Goal: Task Accomplishment & Management: Manage account settings

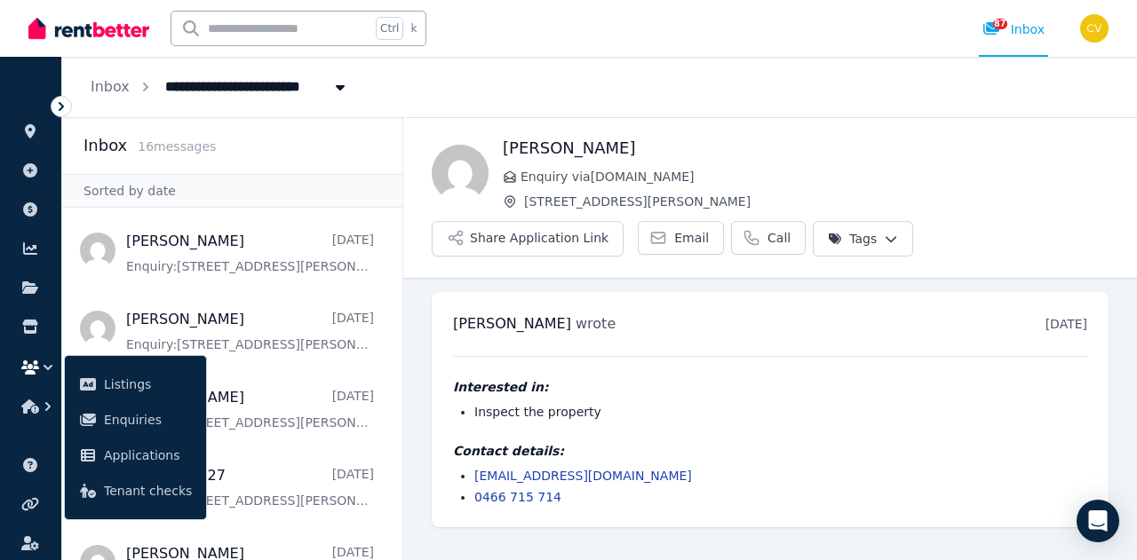
click at [76, 27] on img at bounding box center [88, 28] width 121 height 27
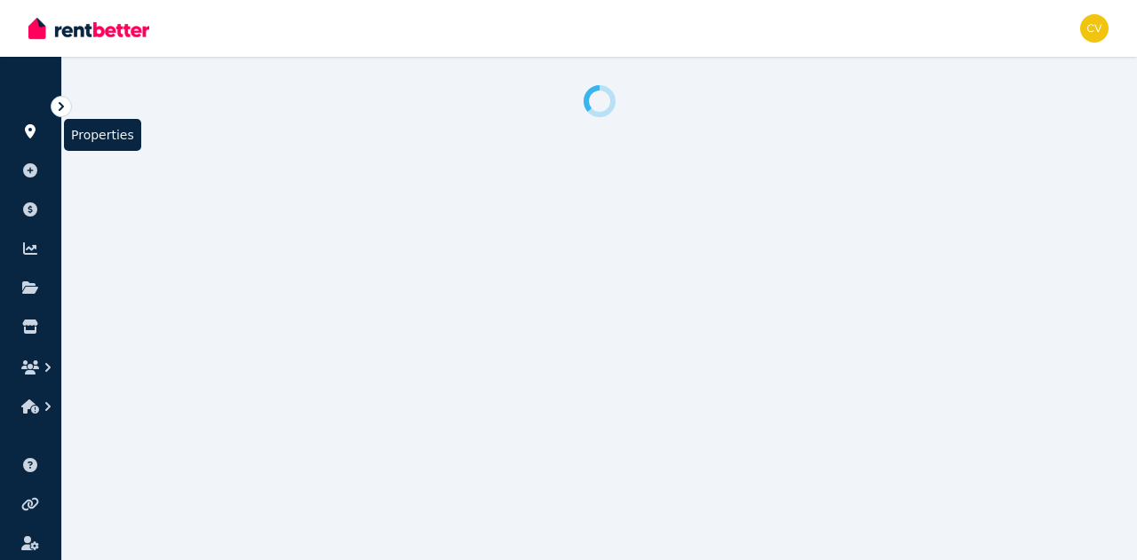
click at [25, 123] on link at bounding box center [30, 131] width 33 height 28
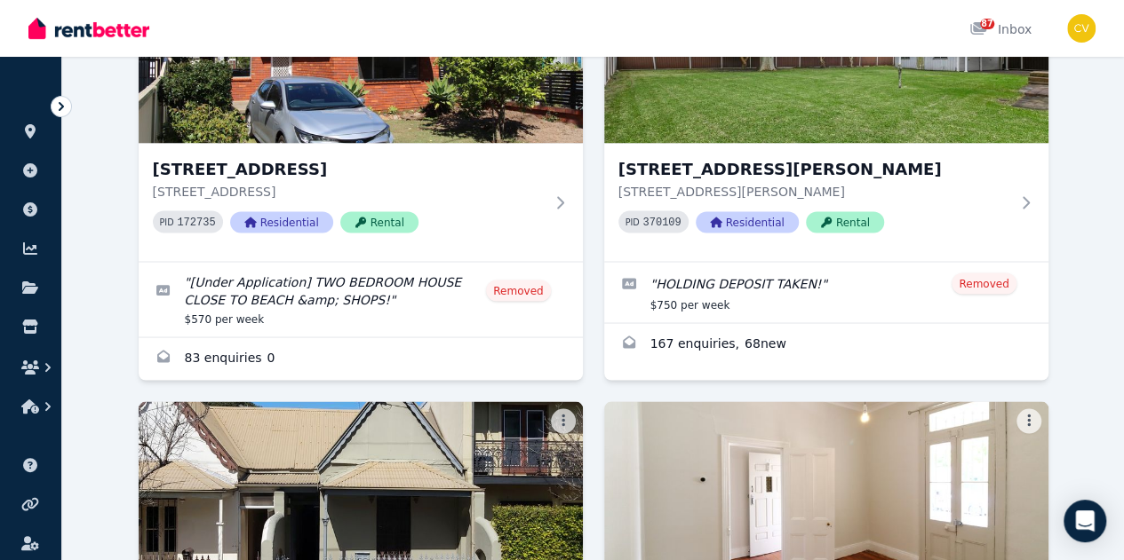
scroll to position [1403, 0]
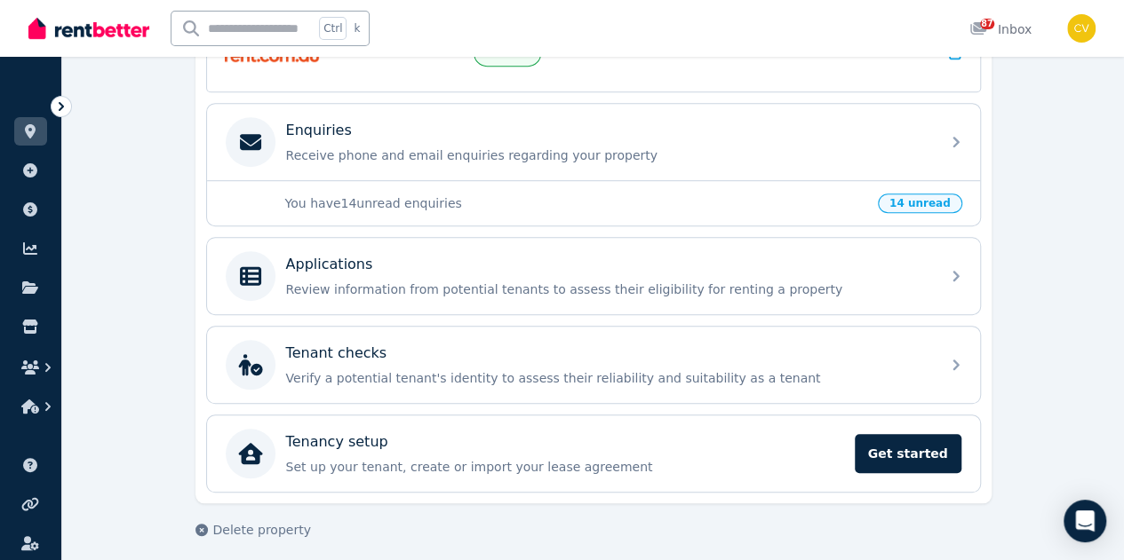
scroll to position [355, 0]
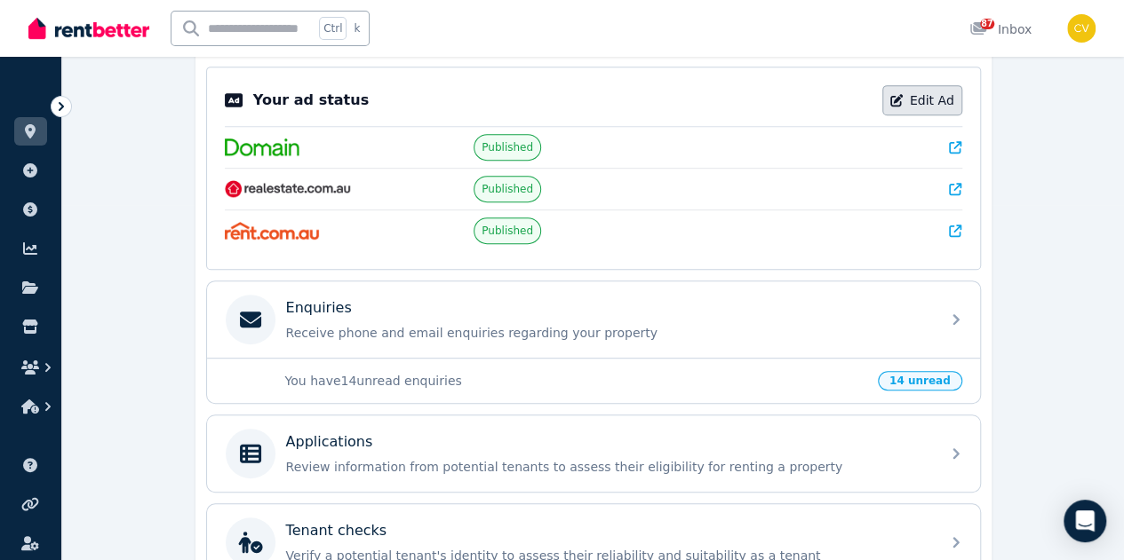
click at [952, 102] on link "Edit Ad" at bounding box center [922, 100] width 80 height 30
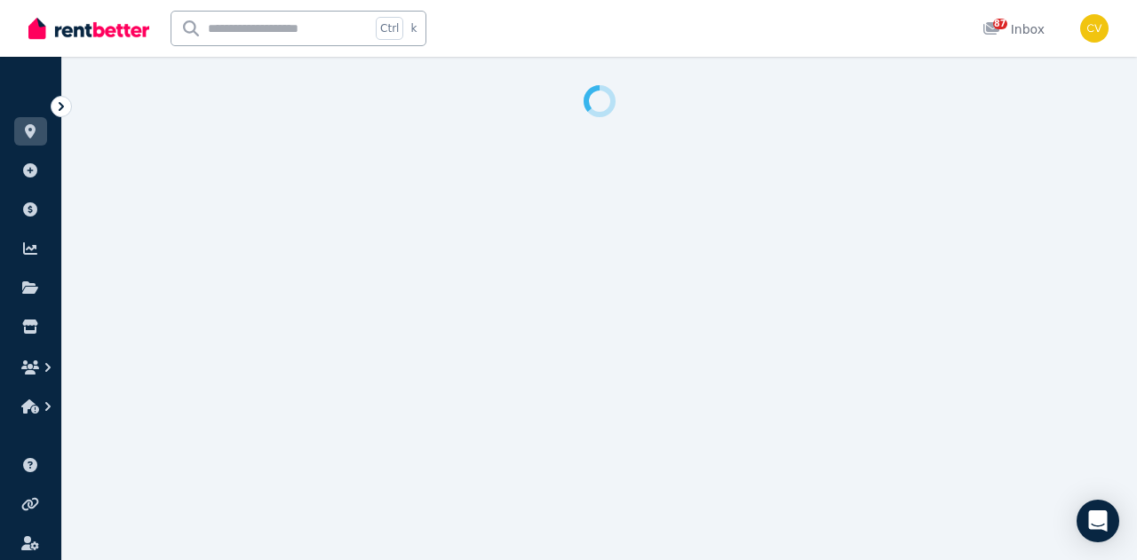
select select "**********"
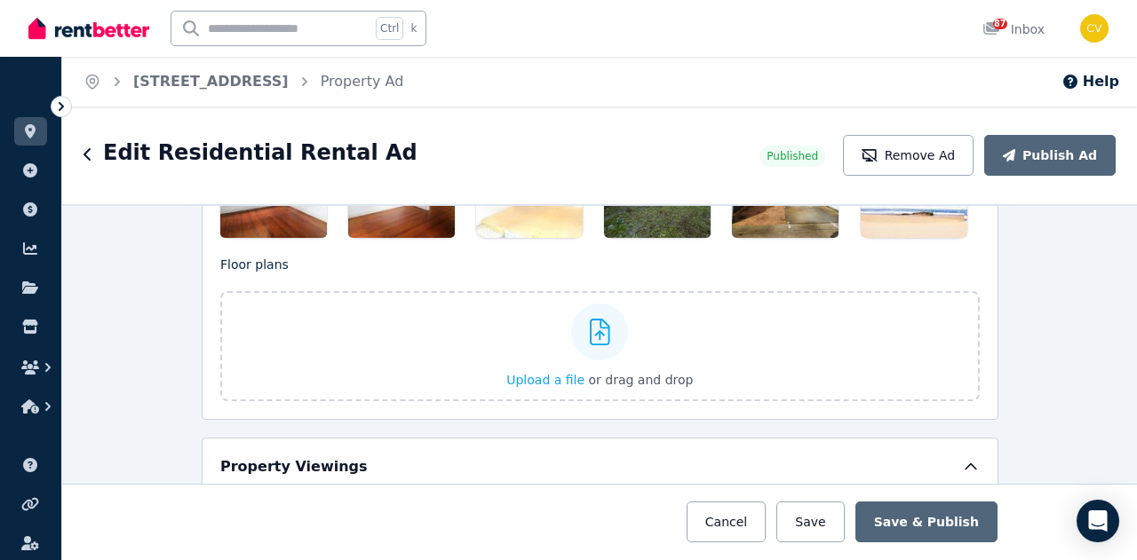
scroll to position [2772, 0]
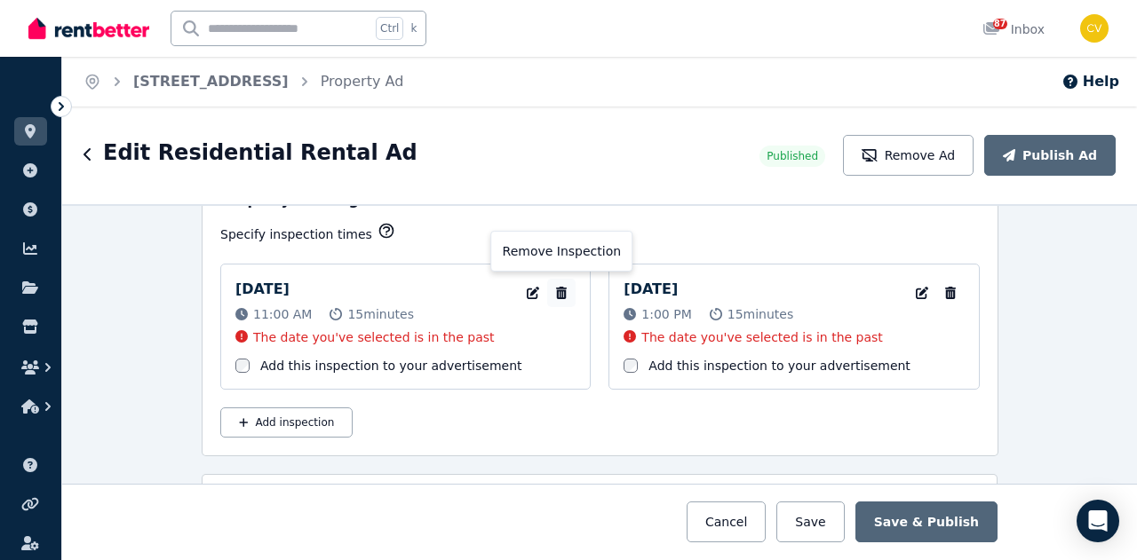
click at [556, 287] on icon "button" at bounding box center [561, 293] width 11 height 12
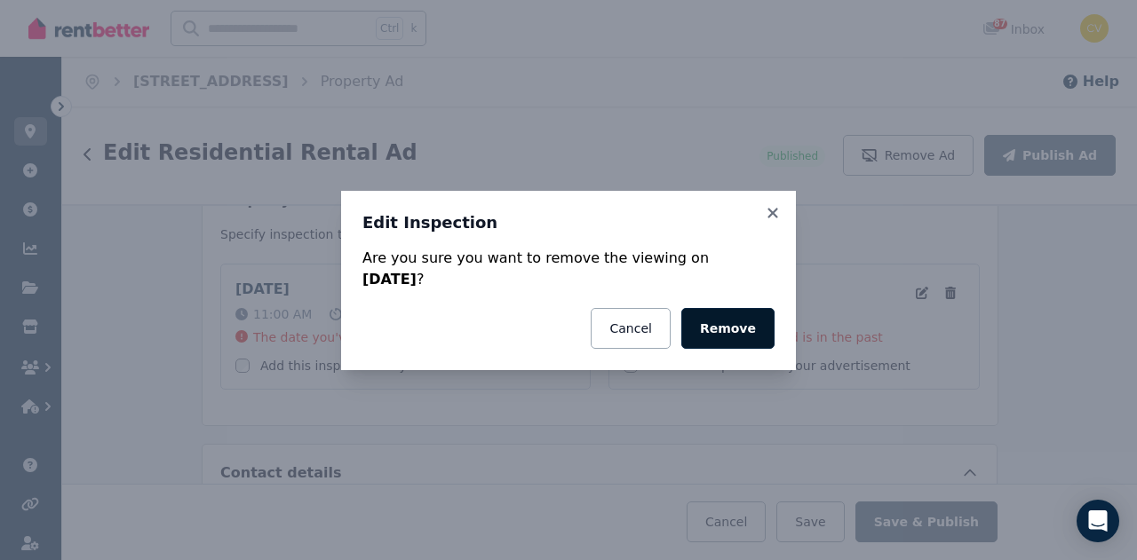
click at [733, 322] on button "Remove" at bounding box center [727, 328] width 93 height 41
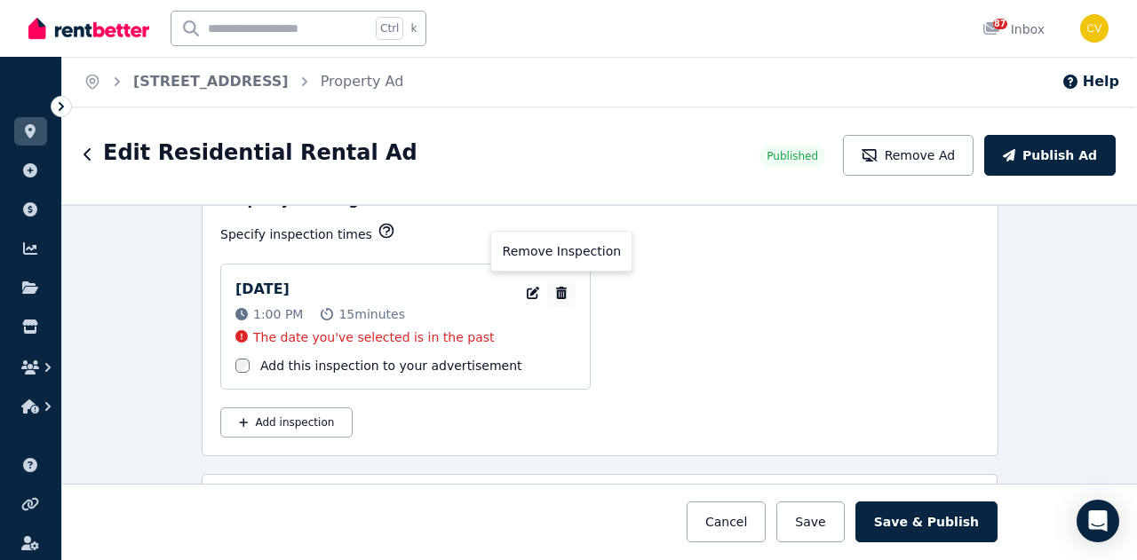
click at [560, 287] on icon "button" at bounding box center [561, 293] width 18 height 12
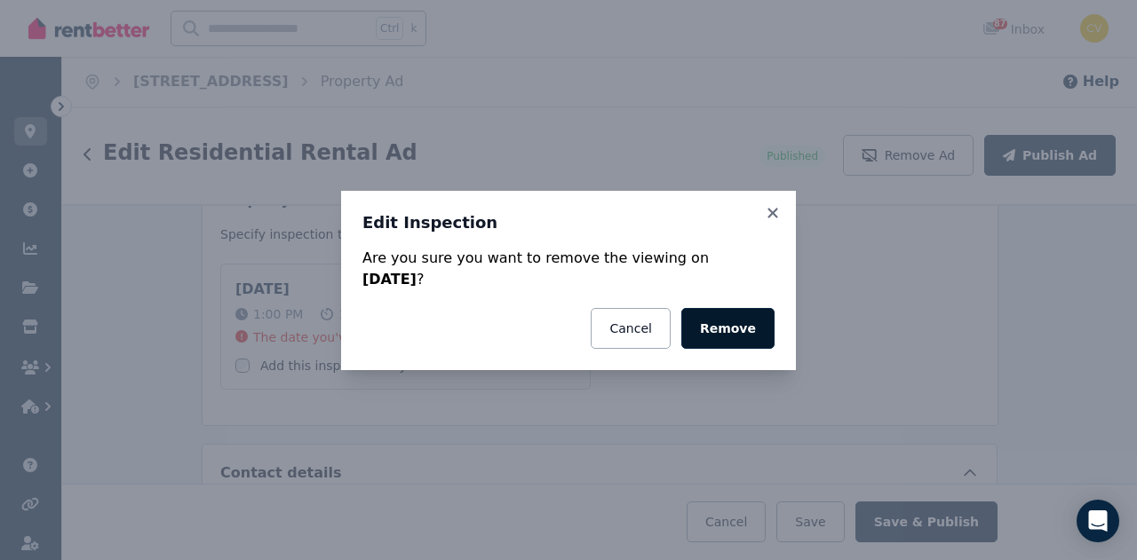
click at [721, 318] on button "Remove" at bounding box center [727, 328] width 93 height 41
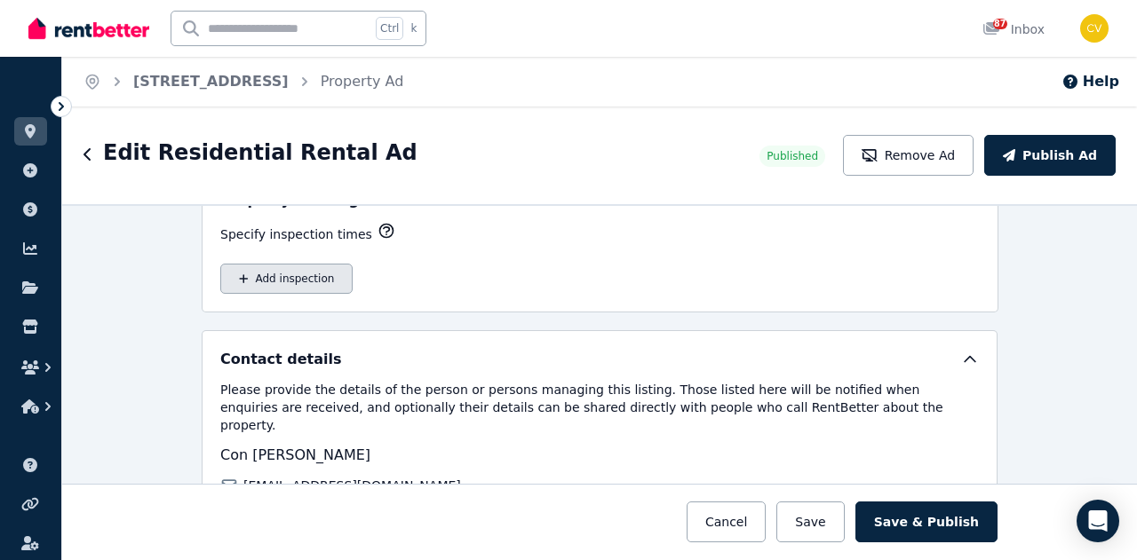
click at [329, 264] on button "Add inspection" at bounding box center [286, 279] width 132 height 30
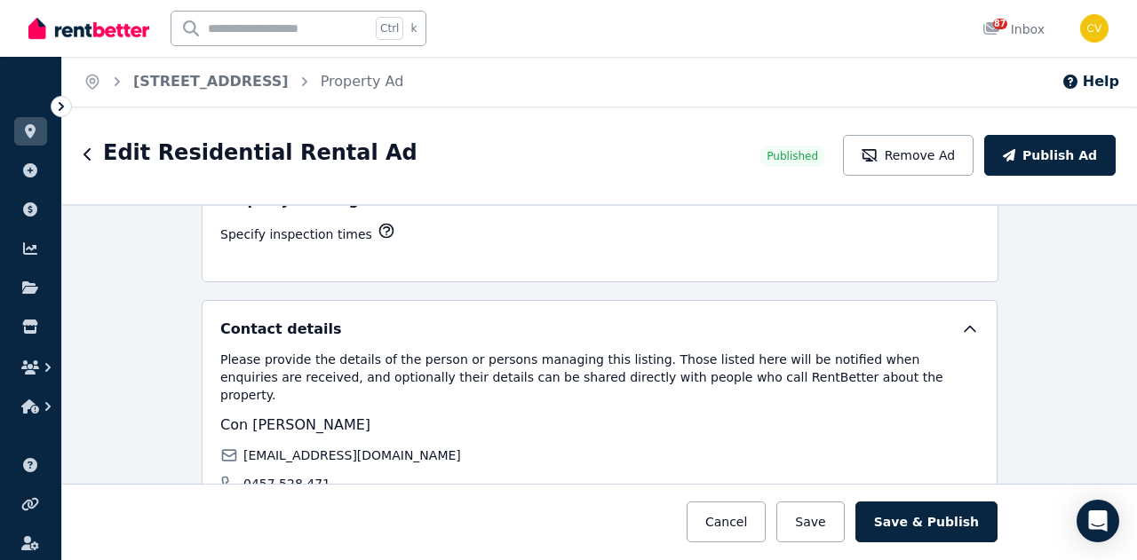
select select "**"
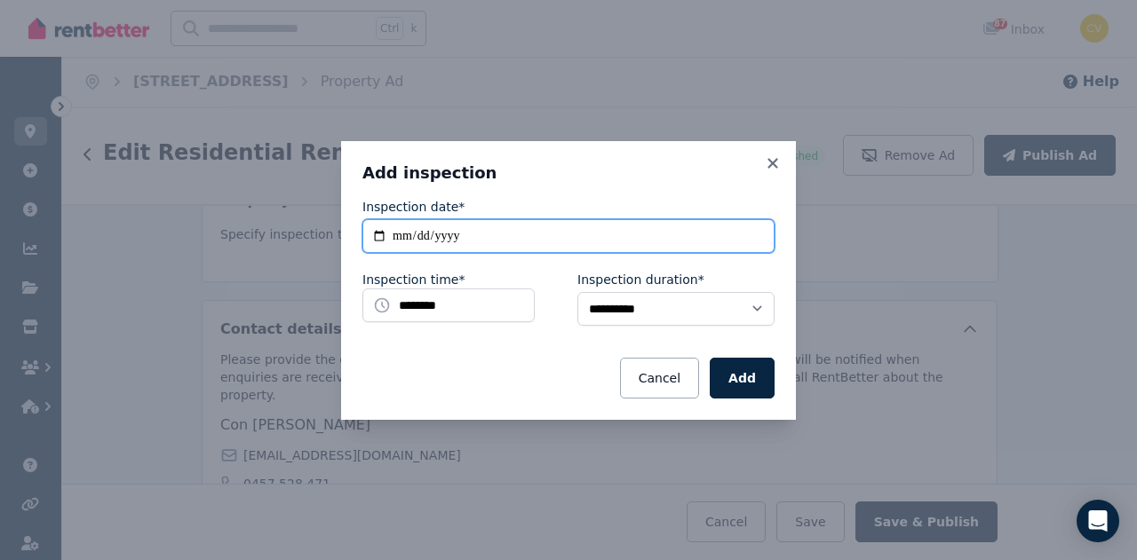
click at [547, 237] on input "**********" at bounding box center [568, 236] width 412 height 34
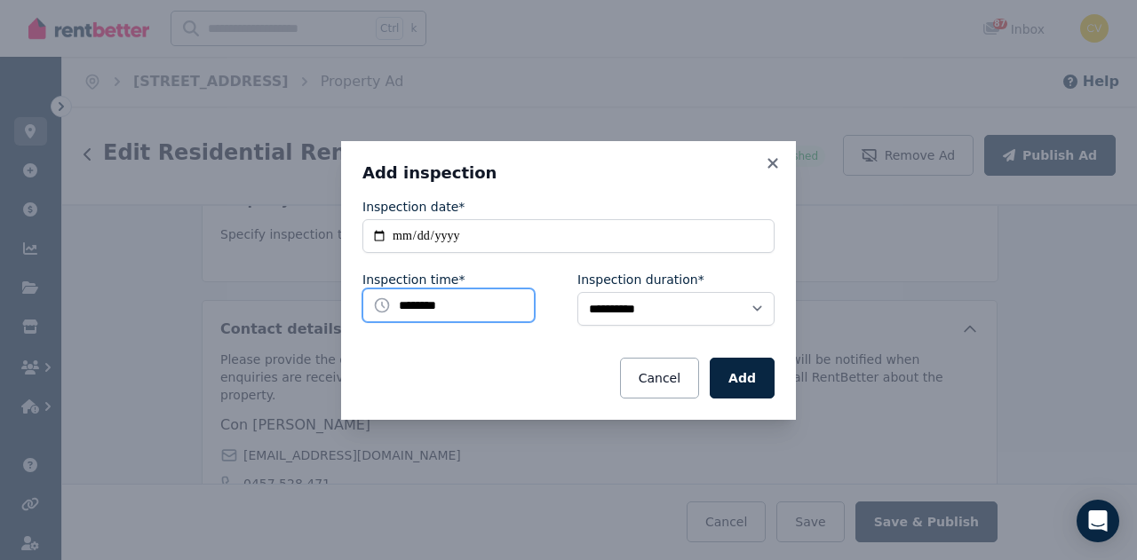
click at [473, 303] on input "********" at bounding box center [448, 306] width 172 height 34
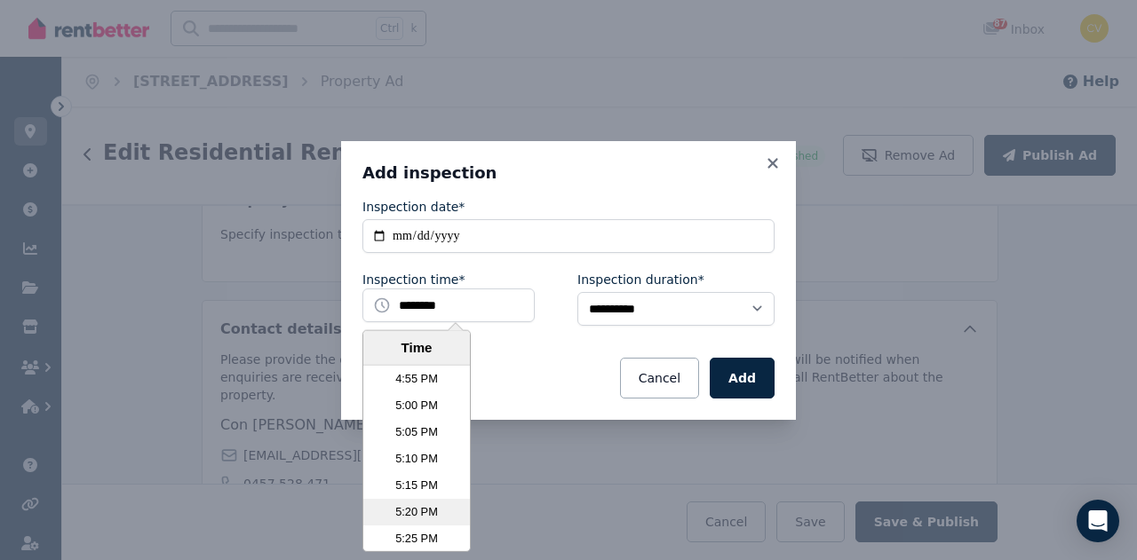
scroll to position [5498, 0]
click at [419, 484] on li "5:30 PM" at bounding box center [416, 477] width 107 height 27
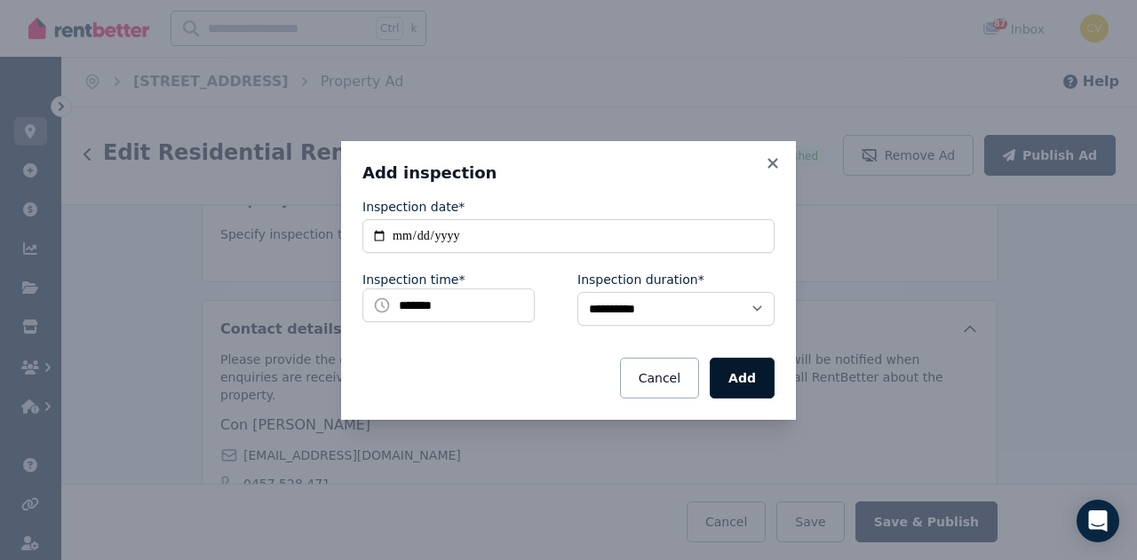
click at [761, 377] on button "Add" at bounding box center [742, 378] width 65 height 41
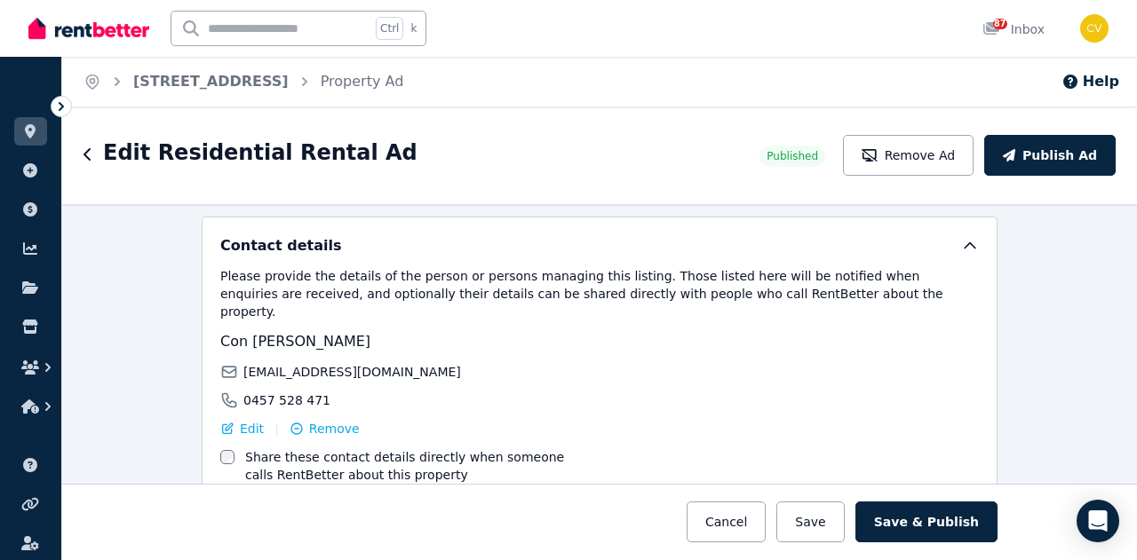
scroll to position [3072, 0]
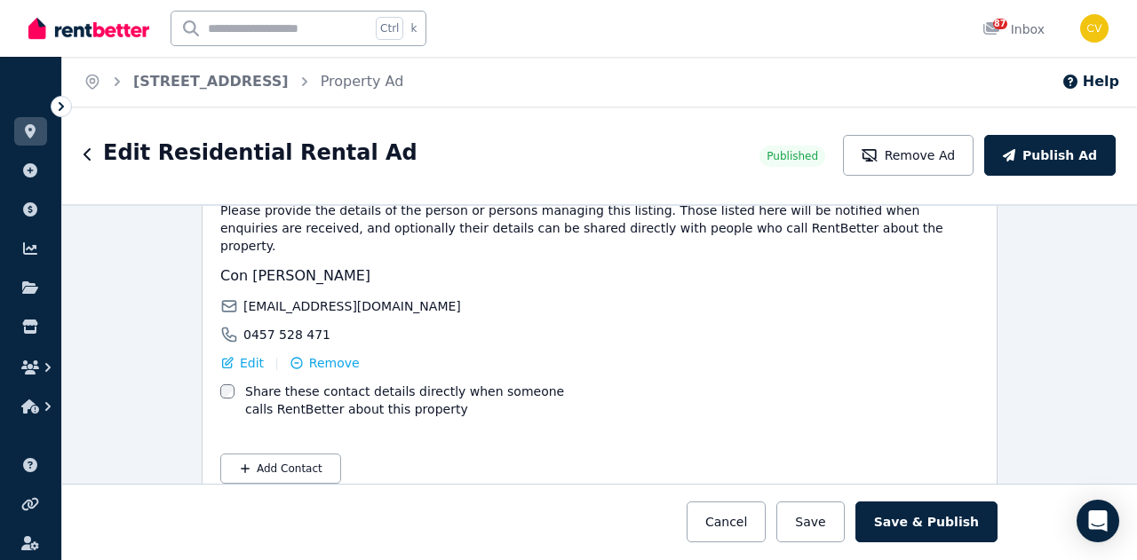
click at [915, 532] on button "Save & Publish" at bounding box center [926, 522] width 142 height 41
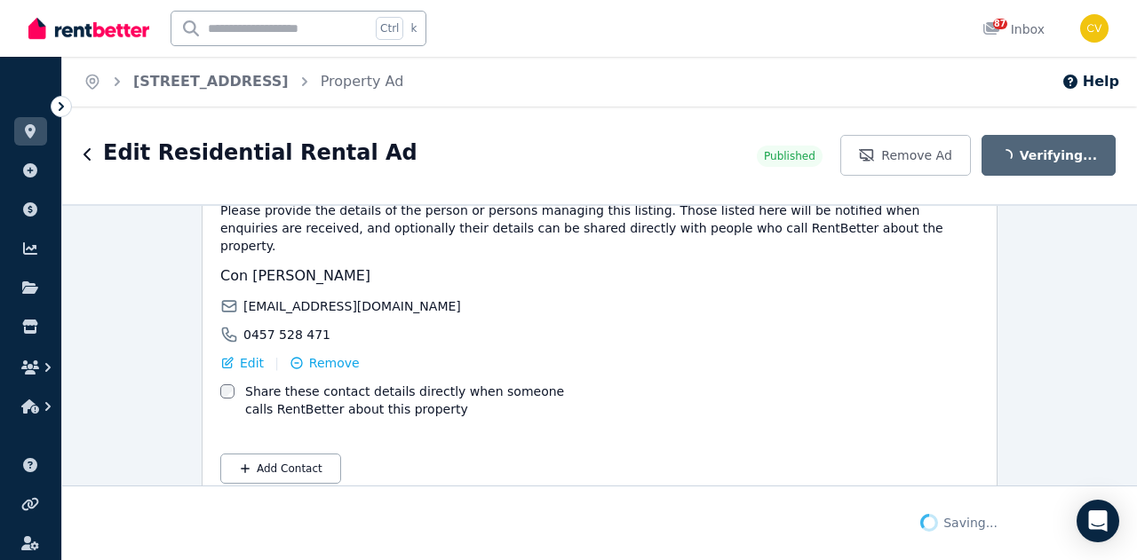
scroll to position [3072, 0]
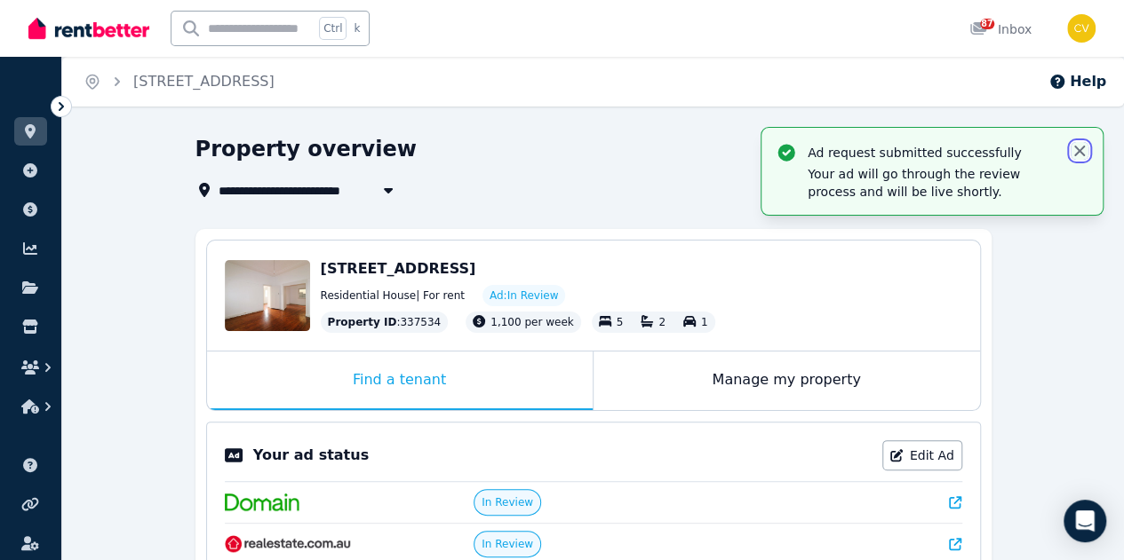
click at [1082, 147] on icon "button" at bounding box center [1079, 151] width 11 height 11
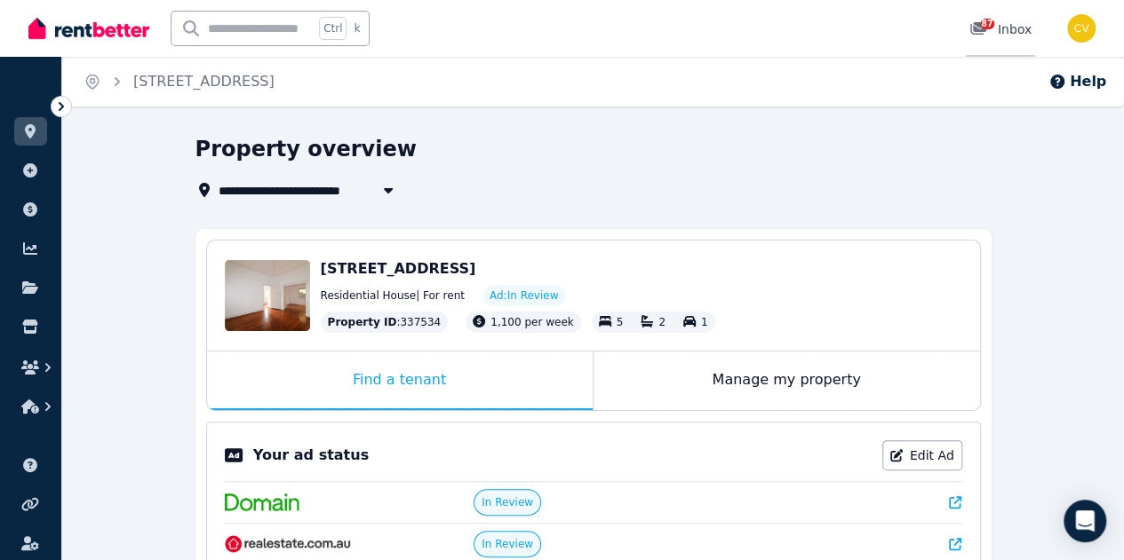
click at [1001, 26] on div "87 Inbox" at bounding box center [1000, 29] width 62 height 18
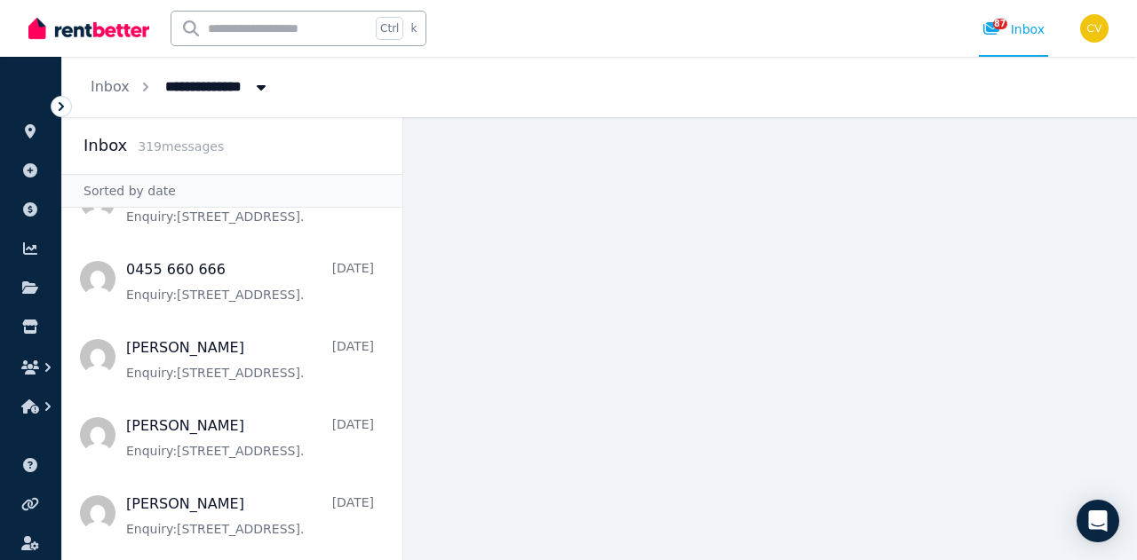
scroll to position [1155, 0]
